Goal: Complete application form

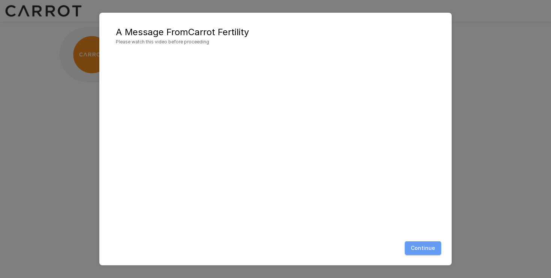
click at [428, 250] on button "Continue" at bounding box center [423, 249] width 36 height 14
click at [431, 246] on button "Continue" at bounding box center [423, 249] width 36 height 14
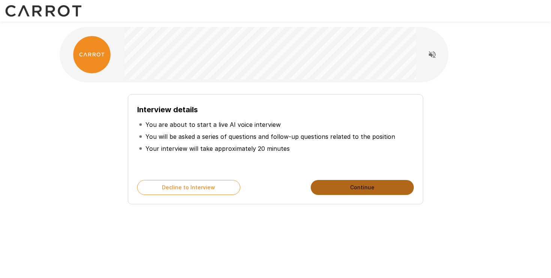
click at [358, 187] on button "Continue" at bounding box center [362, 187] width 103 height 15
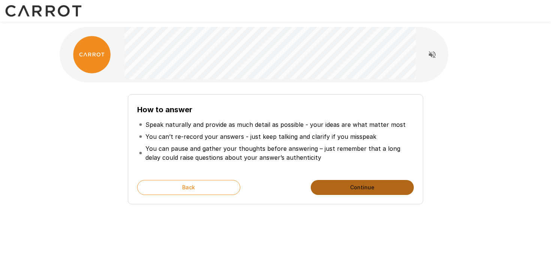
click at [358, 187] on button "Continue" at bounding box center [362, 187] width 103 height 15
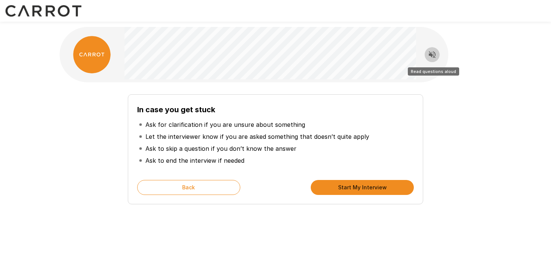
click at [436, 53] on icon "Read questions aloud" at bounding box center [432, 54] width 9 height 9
click at [343, 188] on button "Start My Interview" at bounding box center [362, 187] width 103 height 15
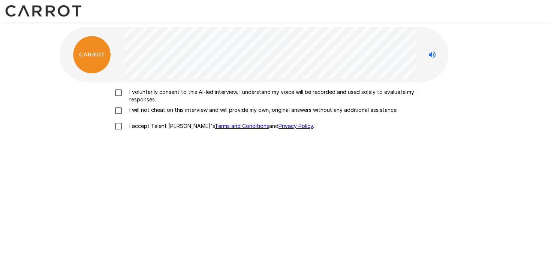
click at [144, 97] on p "I voluntarily consent to this AI-led interview. I understand my voice will be r…" at bounding box center [283, 95] width 314 height 15
click at [142, 113] on p "I will not cheat on this interview and will provide my own, original answers wi…" at bounding box center [261, 109] width 271 height 7
click at [139, 126] on p "I accept Talent Llama's Terms and Conditions and Privacy Policy ." at bounding box center [220, 126] width 188 height 7
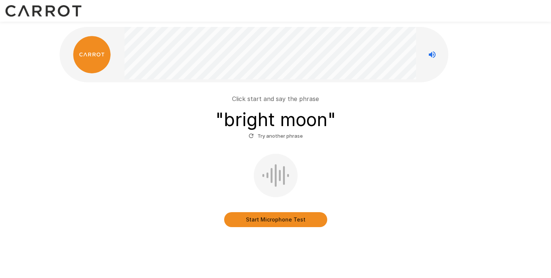
click at [274, 222] on button "Start Microphone Test" at bounding box center [275, 220] width 103 height 15
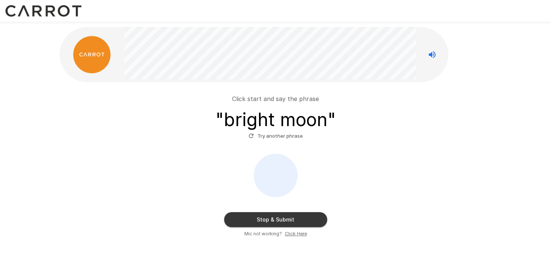
click at [274, 222] on button "Stop & Submit" at bounding box center [275, 220] width 103 height 15
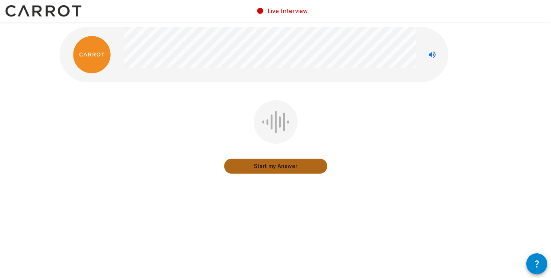
click at [273, 163] on button "Start my Answer" at bounding box center [275, 166] width 103 height 15
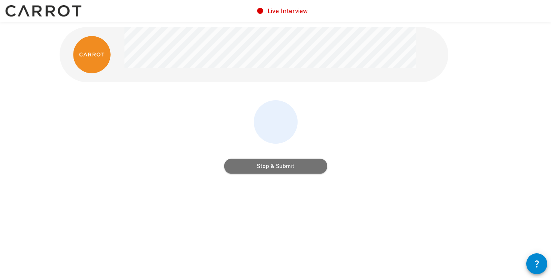
click at [273, 163] on button "Stop & Submit" at bounding box center [275, 166] width 103 height 15
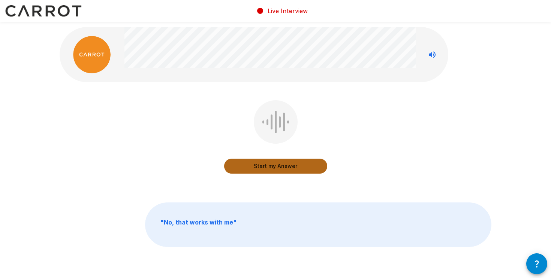
click at [273, 163] on button "Start my Answer" at bounding box center [275, 166] width 103 height 15
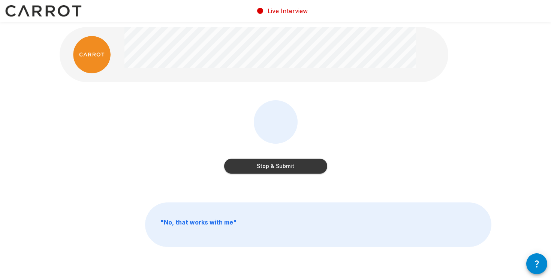
click at [273, 163] on button "Stop & Submit" at bounding box center [275, 166] width 103 height 15
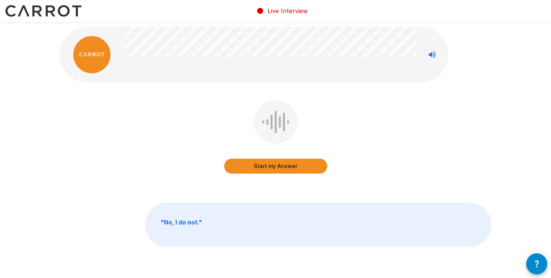
click at [273, 163] on button "Start my Answer" at bounding box center [275, 166] width 103 height 15
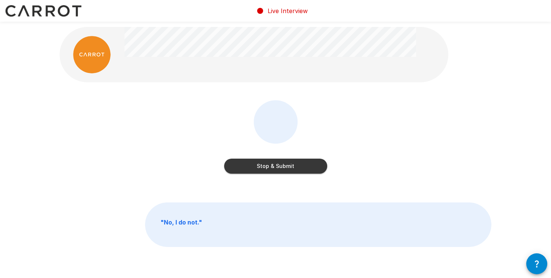
click at [273, 163] on button "Stop & Submit" at bounding box center [275, 166] width 103 height 15
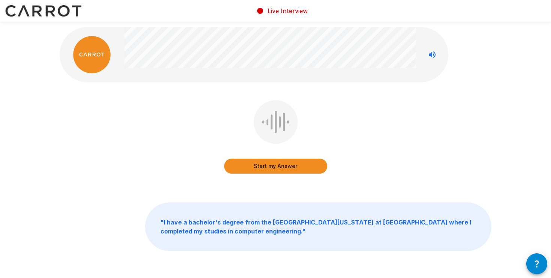
click at [273, 163] on button "Start my Answer" at bounding box center [275, 166] width 103 height 15
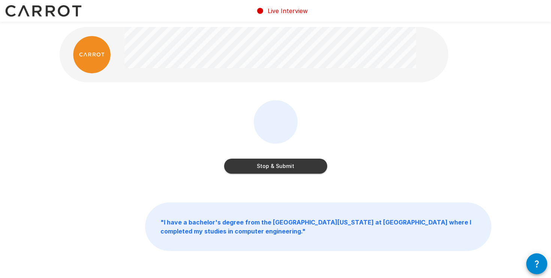
click at [281, 169] on button "Stop & Submit" at bounding box center [275, 166] width 103 height 15
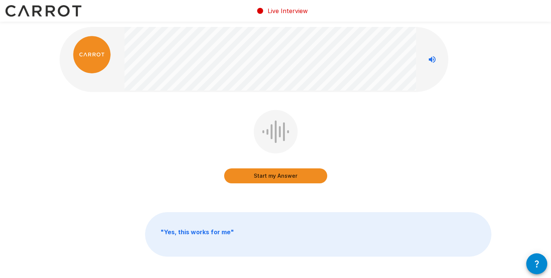
click at [281, 169] on button "Start my Answer" at bounding box center [275, 176] width 103 height 15
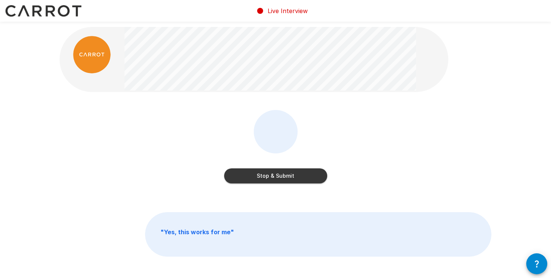
click at [280, 172] on button "Stop & Submit" at bounding box center [275, 176] width 103 height 15
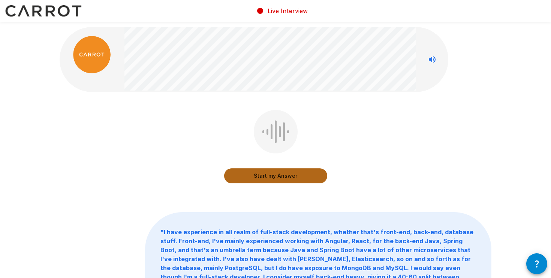
click at [275, 175] on button "Start my Answer" at bounding box center [275, 176] width 103 height 15
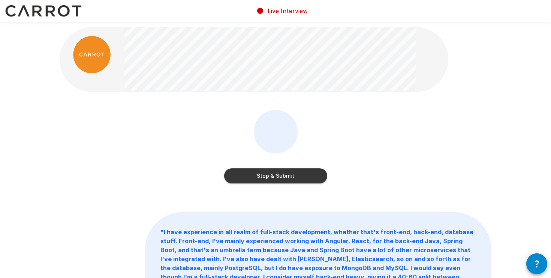
click at [273, 175] on button "Stop & Submit" at bounding box center [275, 176] width 103 height 15
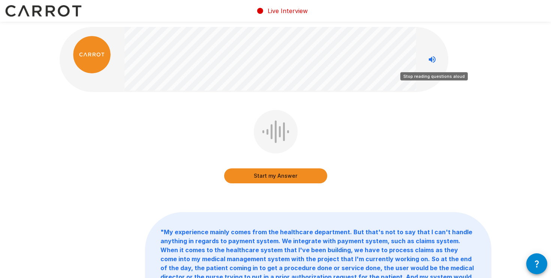
click at [432, 61] on icon "Stop reading questions aloud" at bounding box center [432, 59] width 7 height 7
click at [276, 174] on button "Start my Answer" at bounding box center [275, 176] width 103 height 15
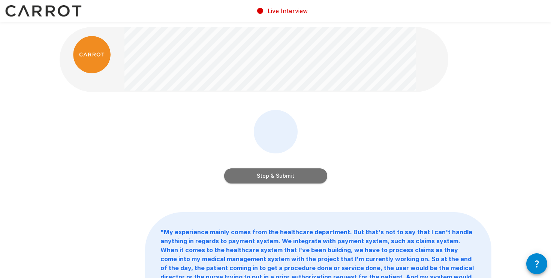
click at [286, 174] on button "Stop & Submit" at bounding box center [275, 176] width 103 height 15
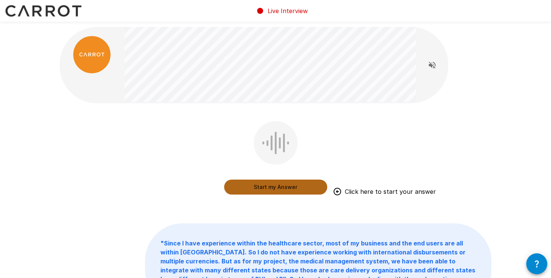
click at [281, 181] on button "Start my Answer" at bounding box center [275, 187] width 103 height 15
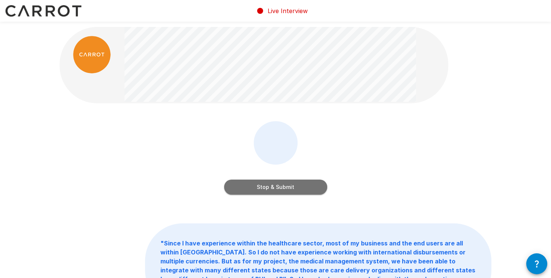
click at [289, 186] on button "Stop & Submit" at bounding box center [275, 187] width 103 height 15
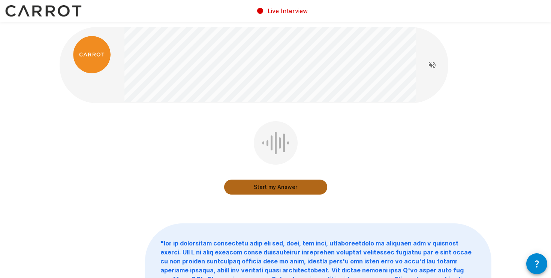
click at [297, 184] on button "Start my Answer" at bounding box center [275, 187] width 103 height 15
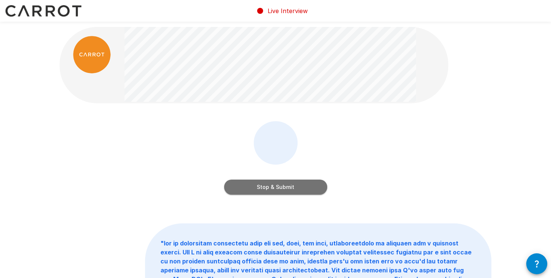
click at [302, 183] on button "Stop & Submit" at bounding box center [275, 187] width 103 height 15
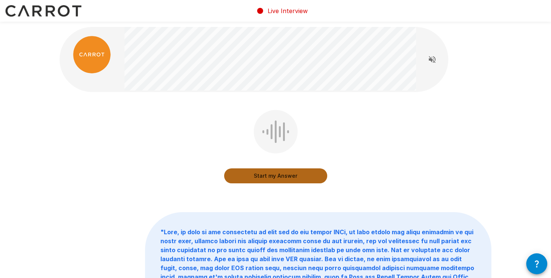
click at [282, 175] on button "Start my Answer" at bounding box center [275, 176] width 103 height 15
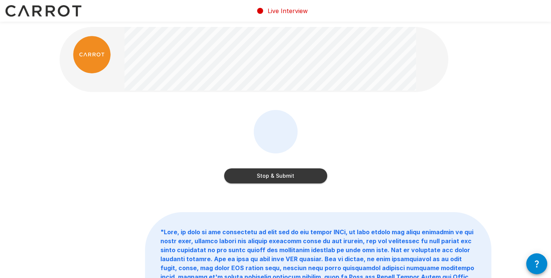
click at [290, 176] on button "Stop & Submit" at bounding box center [275, 176] width 103 height 15
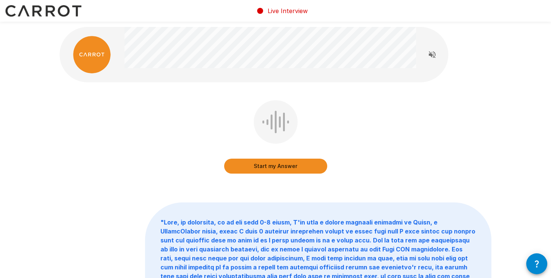
click at [320, 171] on button "Start my Answer" at bounding box center [275, 166] width 103 height 15
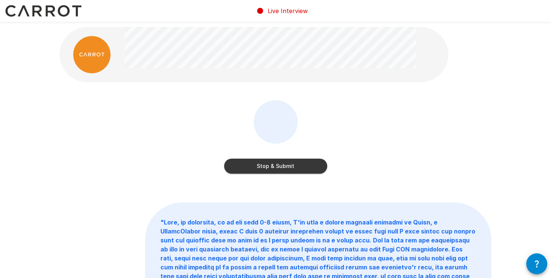
click at [295, 162] on button "Stop & Submit" at bounding box center [275, 166] width 103 height 15
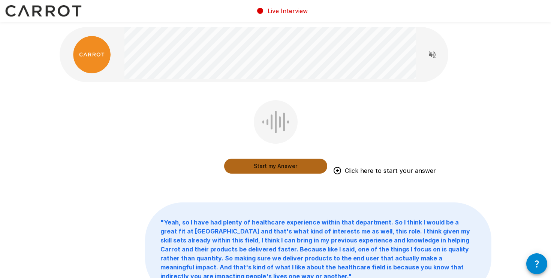
click at [295, 163] on button "Start my Answer" at bounding box center [275, 166] width 103 height 15
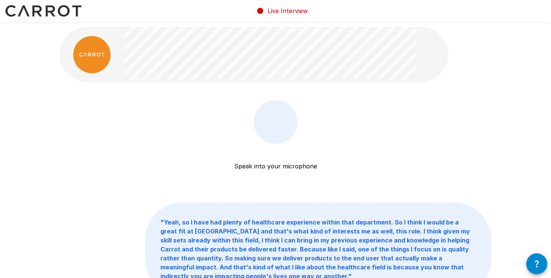
click at [392, 144] on div "Speak into your microphone Stop & Submit" at bounding box center [276, 142] width 432 height 84
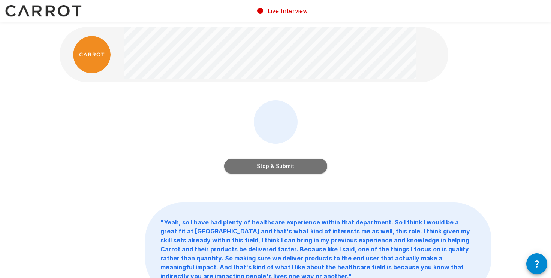
click at [317, 164] on button "Stop & Submit" at bounding box center [275, 166] width 103 height 15
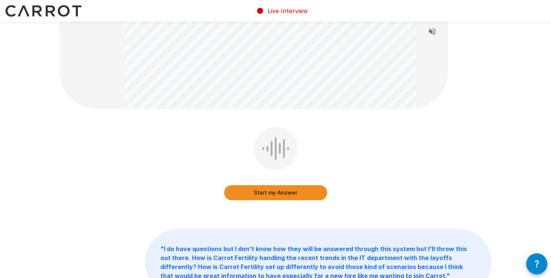
scroll to position [52, 0]
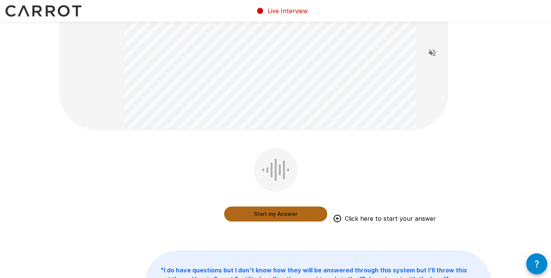
click at [305, 216] on button "Start my Answer" at bounding box center [275, 214] width 103 height 15
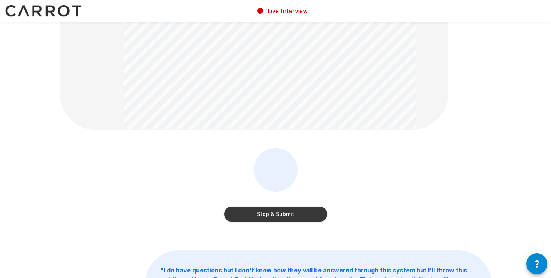
click at [305, 216] on button "Stop & Submit" at bounding box center [275, 214] width 103 height 15
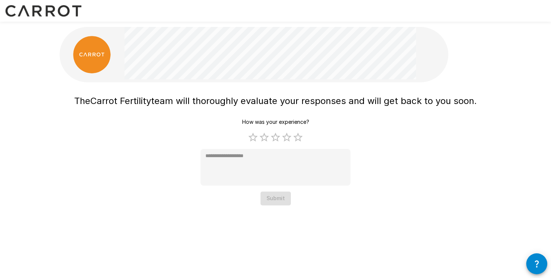
scroll to position [0, 0]
click at [264, 138] on label "2 Stars" at bounding box center [264, 137] width 11 height 11
type textarea "*"
click at [269, 199] on button "Submit" at bounding box center [275, 199] width 30 height 14
